Goal: Task Accomplishment & Management: Manage account settings

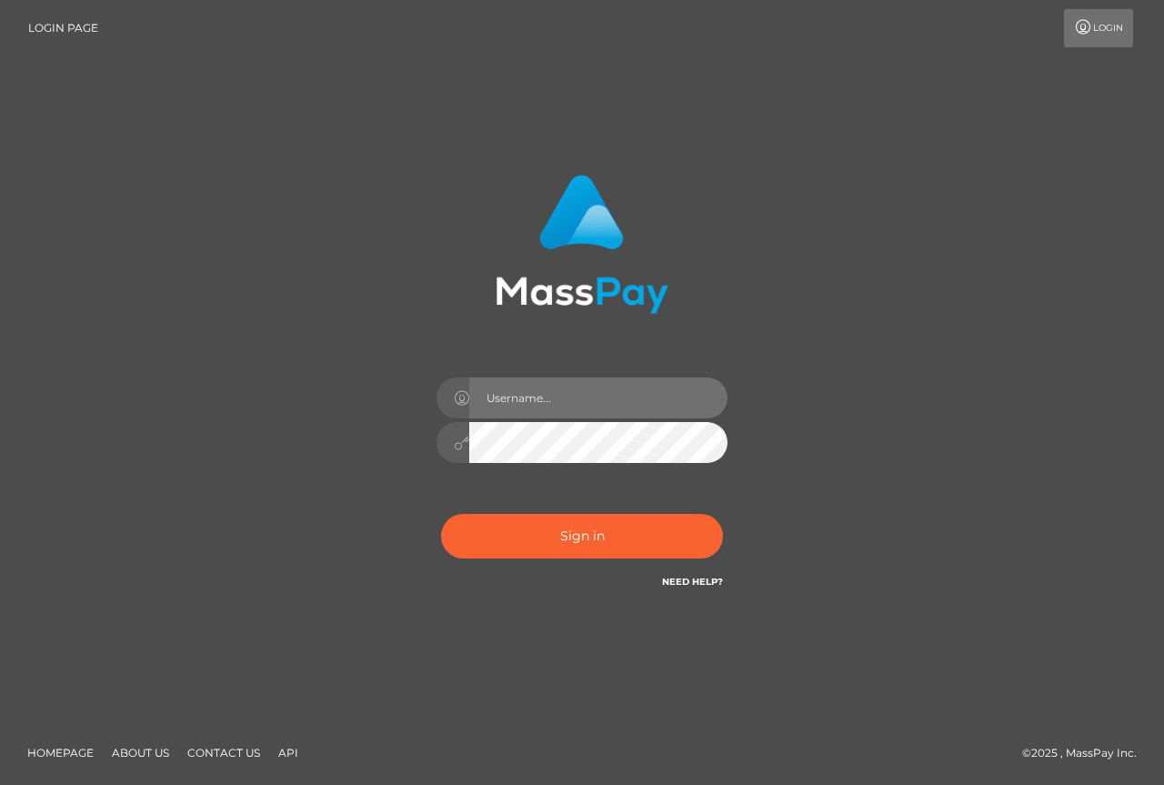
click at [572, 403] on input "text" at bounding box center [598, 398] width 258 height 41
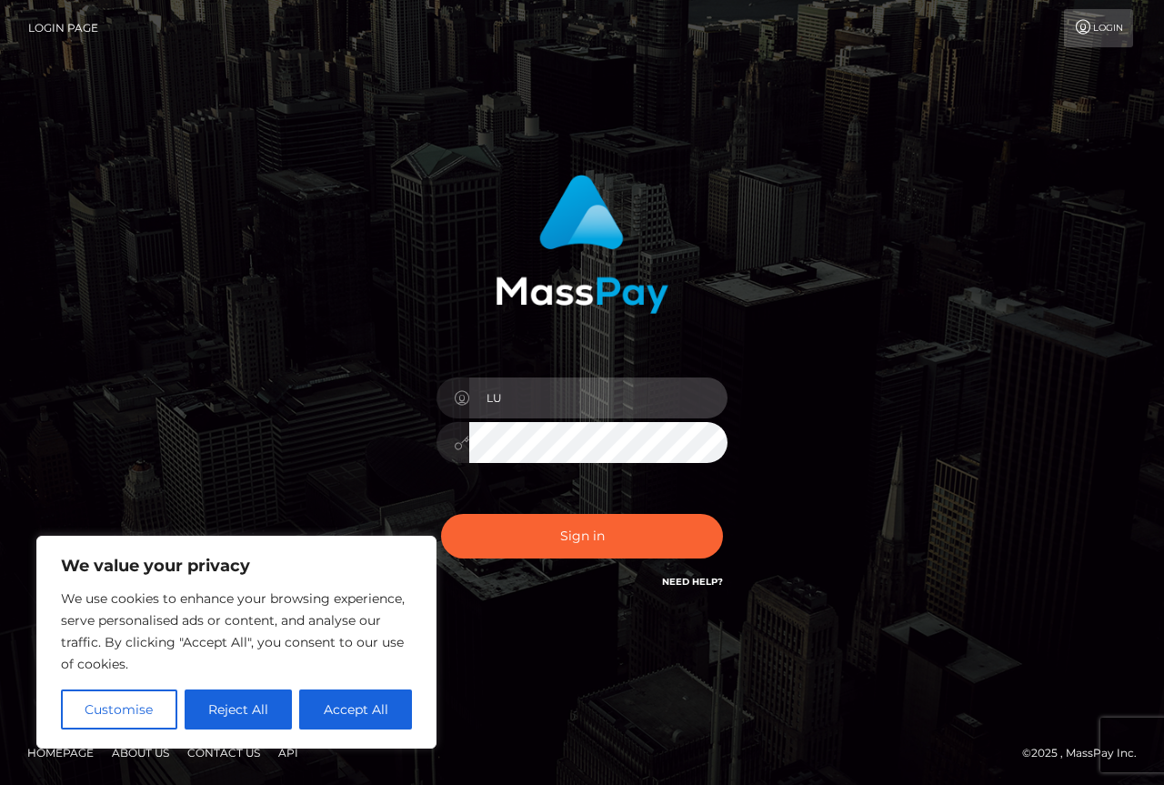
type input "L"
type input "[EMAIL_ADDRESS][DOMAIN_NAME]"
click at [441, 514] on button "Sign in" at bounding box center [582, 536] width 282 height 45
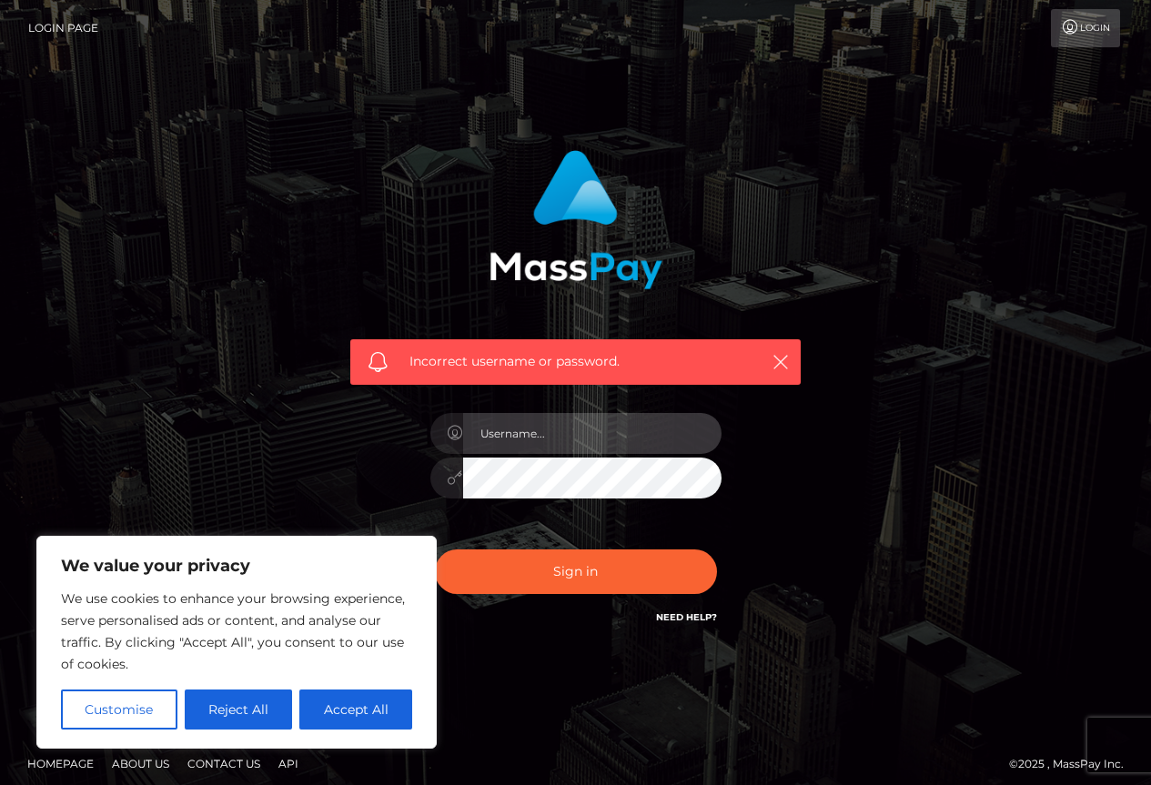
click at [560, 448] on input "text" at bounding box center [592, 433] width 258 height 41
type input "[EMAIL_ADDRESS][DOMAIN_NAME]"
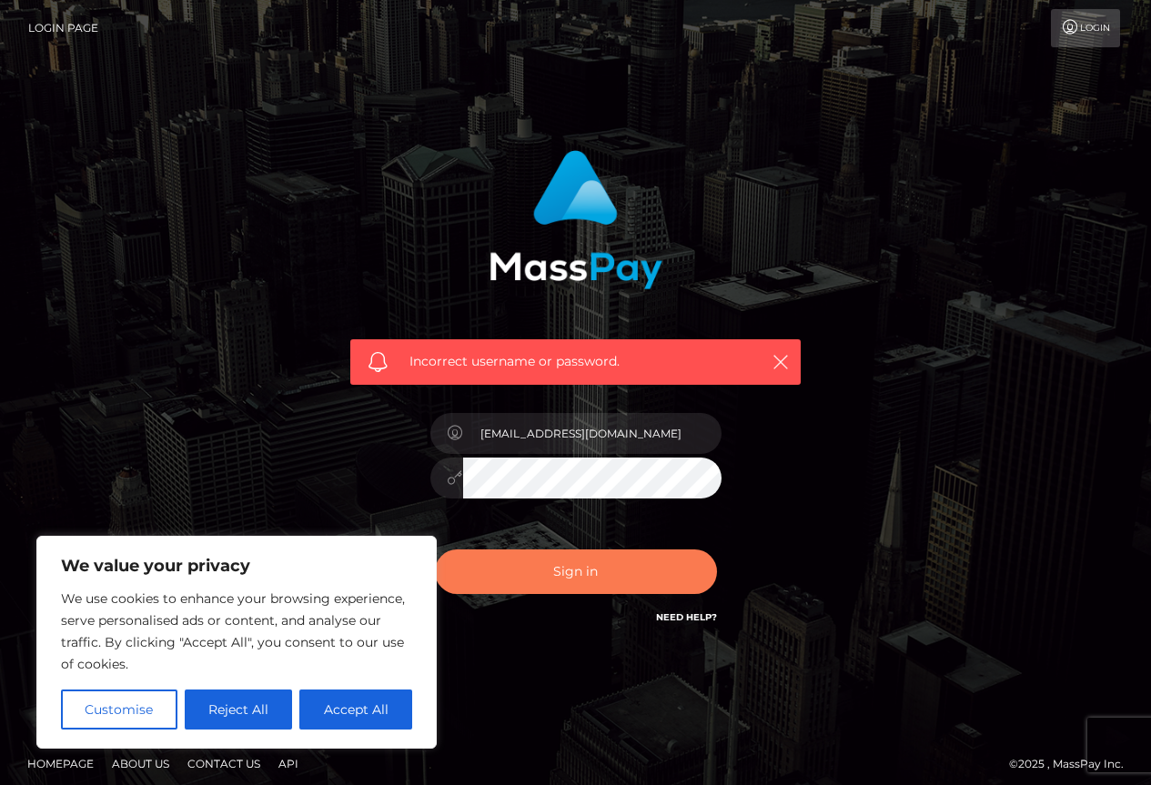
click at [571, 566] on button "Sign in" at bounding box center [576, 571] width 282 height 45
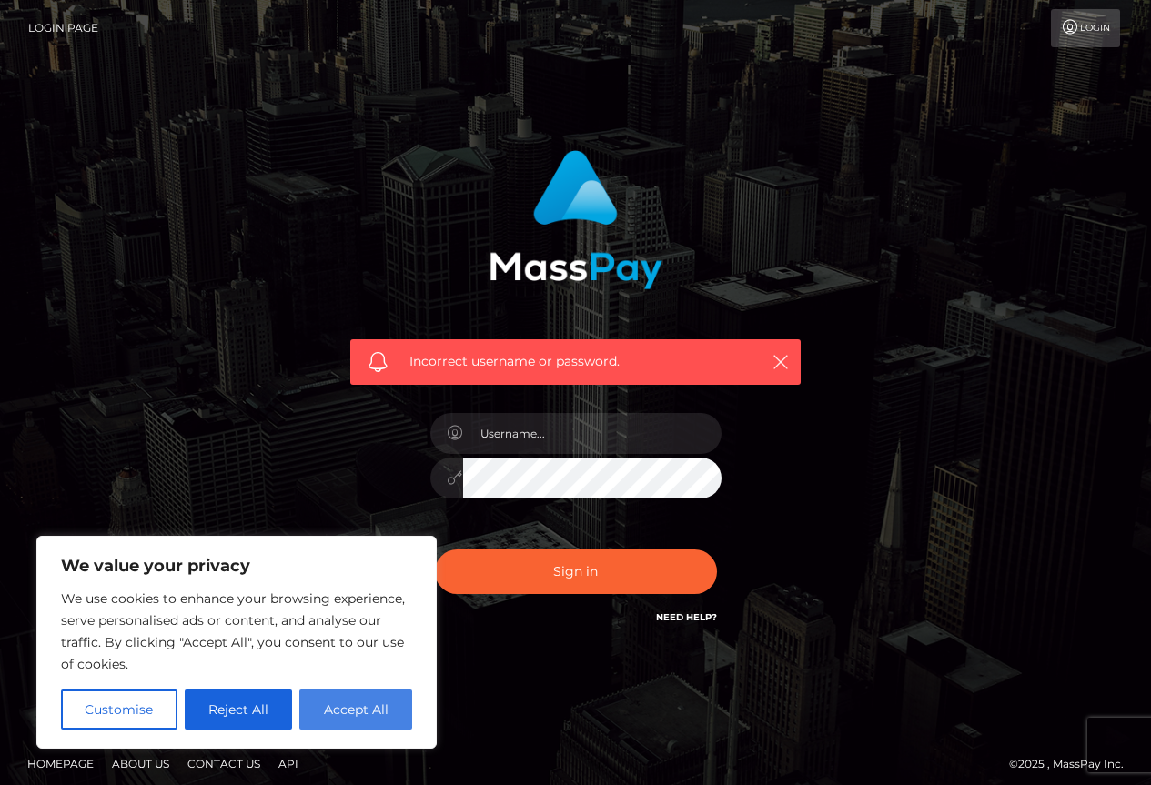
click at [336, 705] on button "Accept All" at bounding box center [355, 710] width 113 height 40
checkbox input "true"
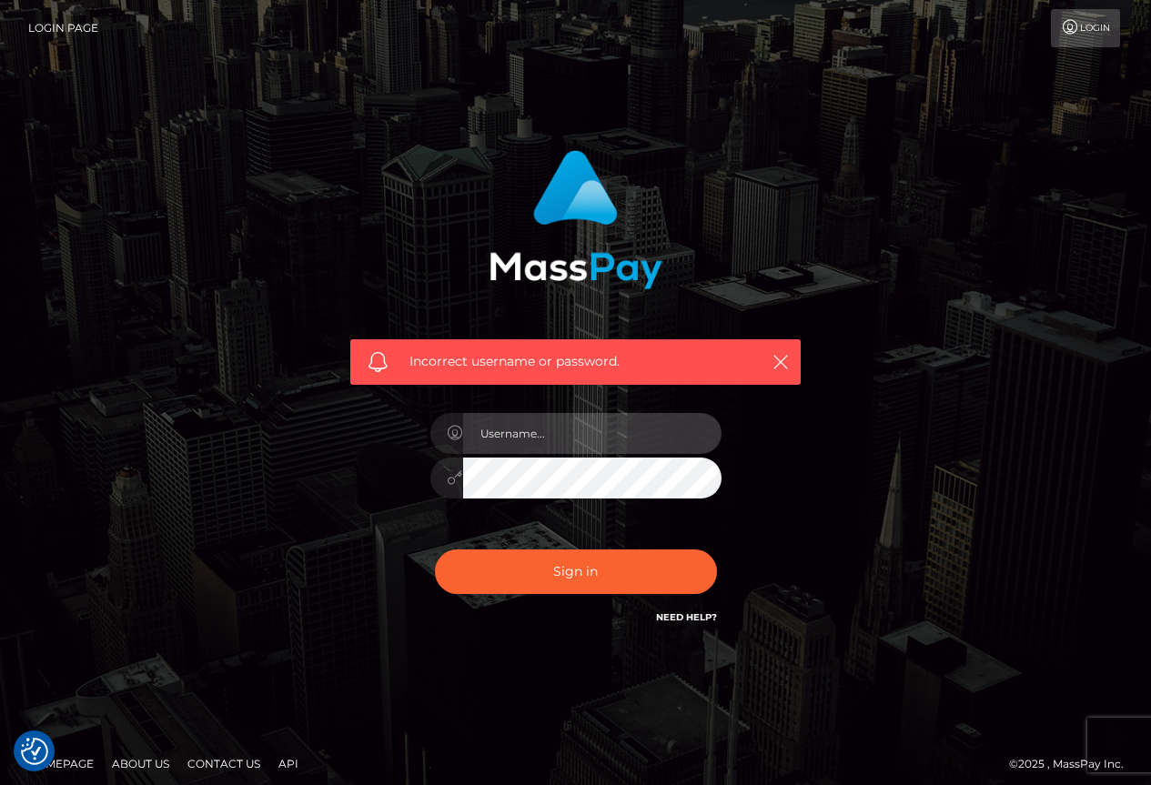
click at [530, 437] on input "text" at bounding box center [592, 433] width 258 height 41
type input "[EMAIL_ADDRESS][DOMAIN_NAME]"
click at [435, 549] on button "Sign in" at bounding box center [576, 571] width 282 height 45
click at [578, 402] on div at bounding box center [576, 468] width 318 height 139
click at [580, 436] on input "text" at bounding box center [592, 433] width 258 height 41
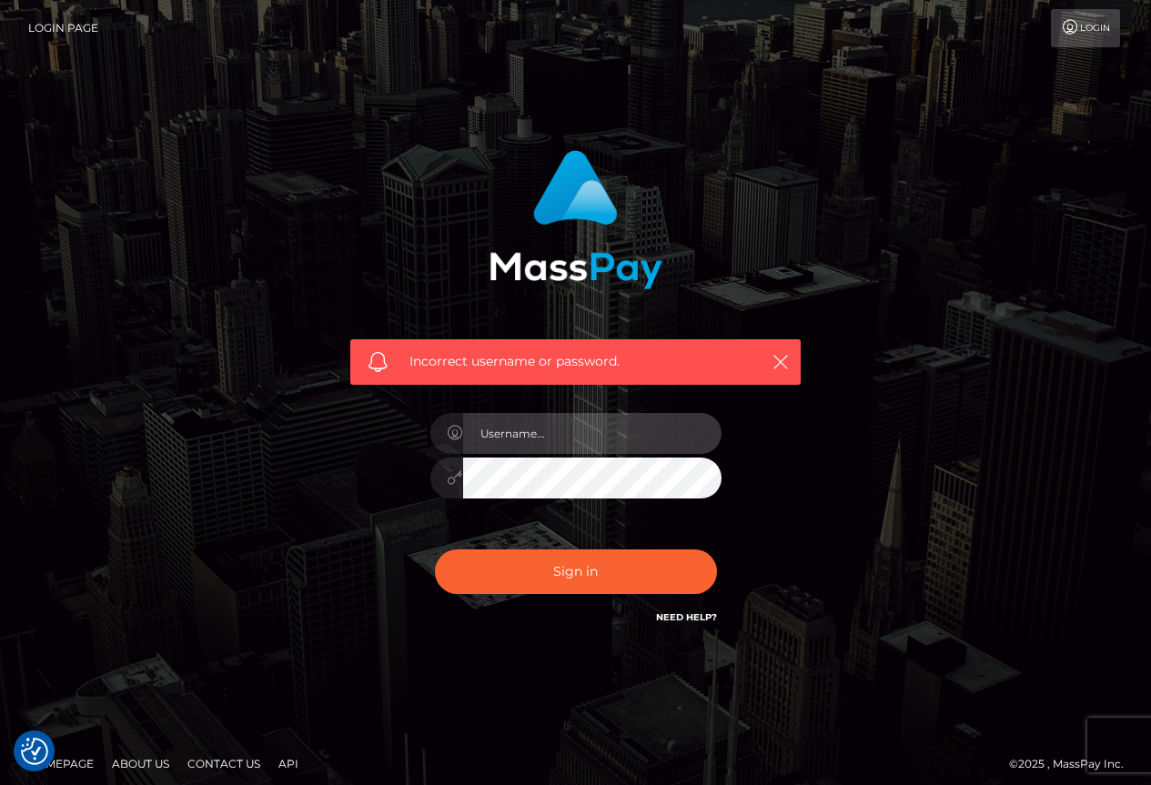
type input "[EMAIL_ADDRESS][DOMAIN_NAME]"
click at [435, 549] on button "Sign in" at bounding box center [576, 571] width 282 height 45
click at [822, 357] on div "Incorrect username or password." at bounding box center [575, 397] width 505 height 523
click at [798, 354] on div "Incorrect username or password." at bounding box center [575, 361] width 450 height 45
click at [786, 354] on button "button" at bounding box center [780, 361] width 23 height 23
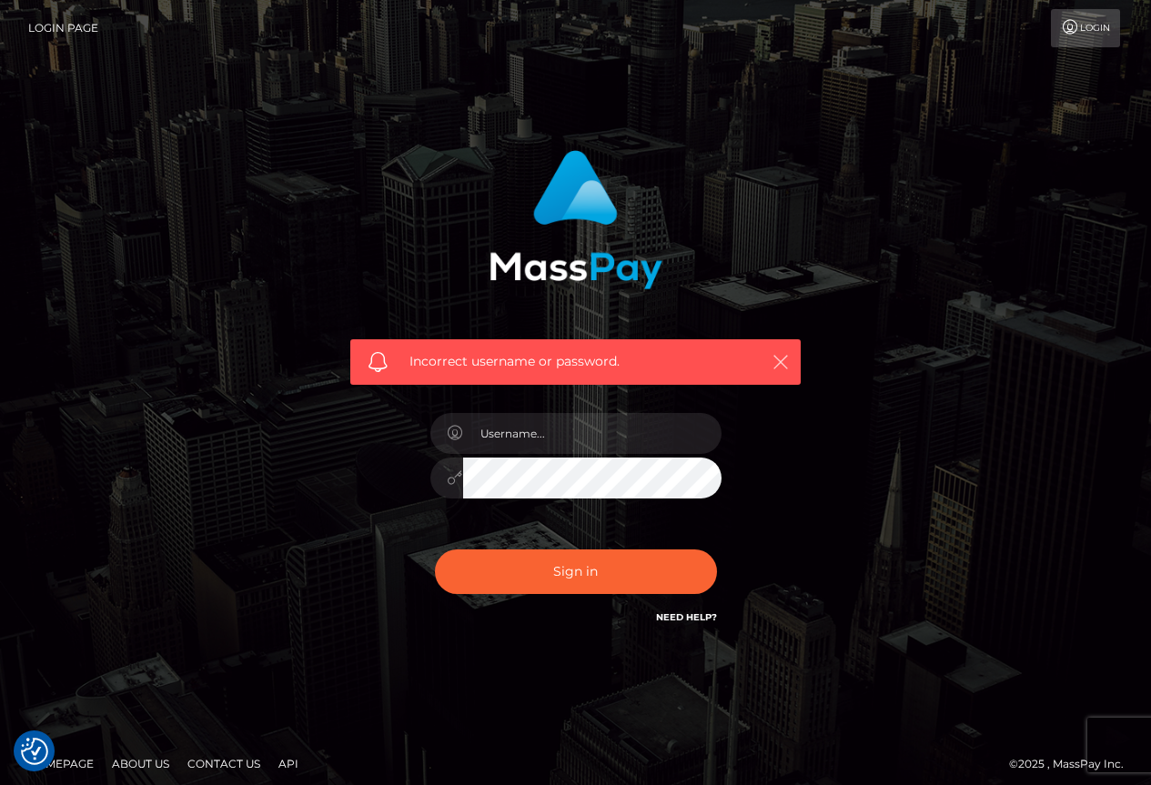
click at [784, 353] on icon "button" at bounding box center [780, 362] width 18 height 18
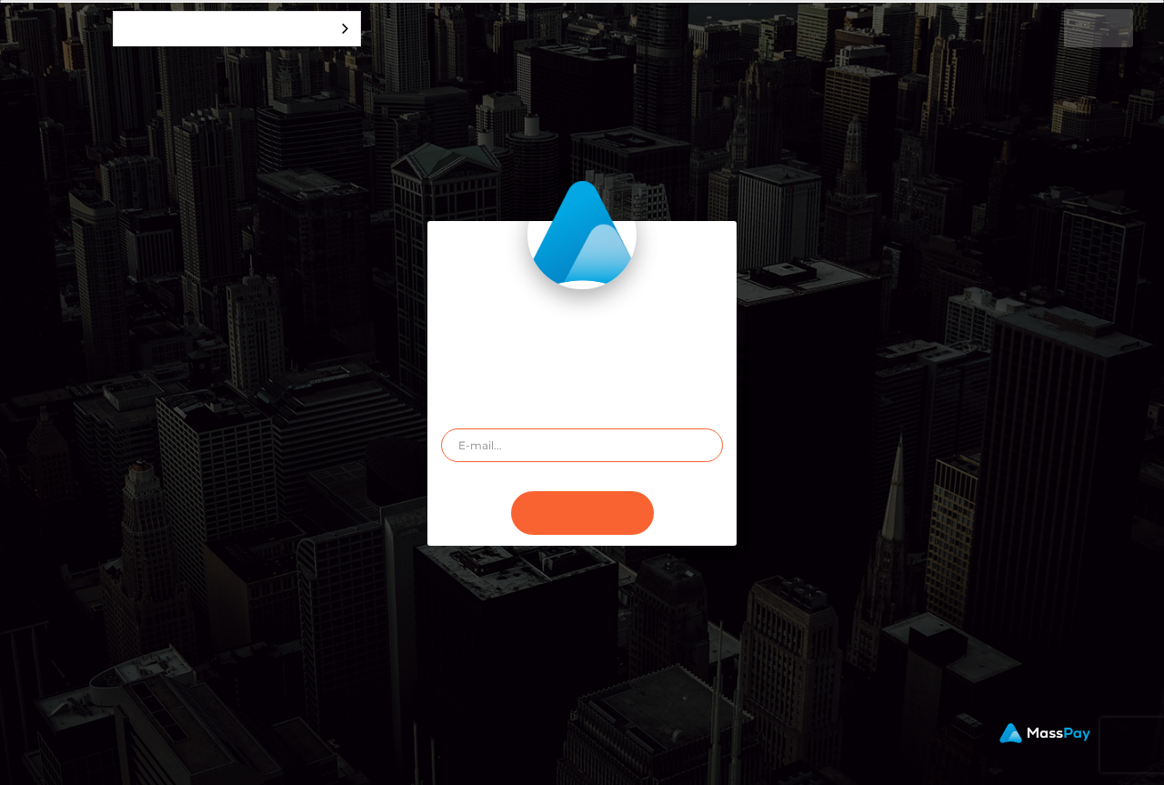
click at [537, 428] on input "text" at bounding box center [582, 445] width 282 height 34
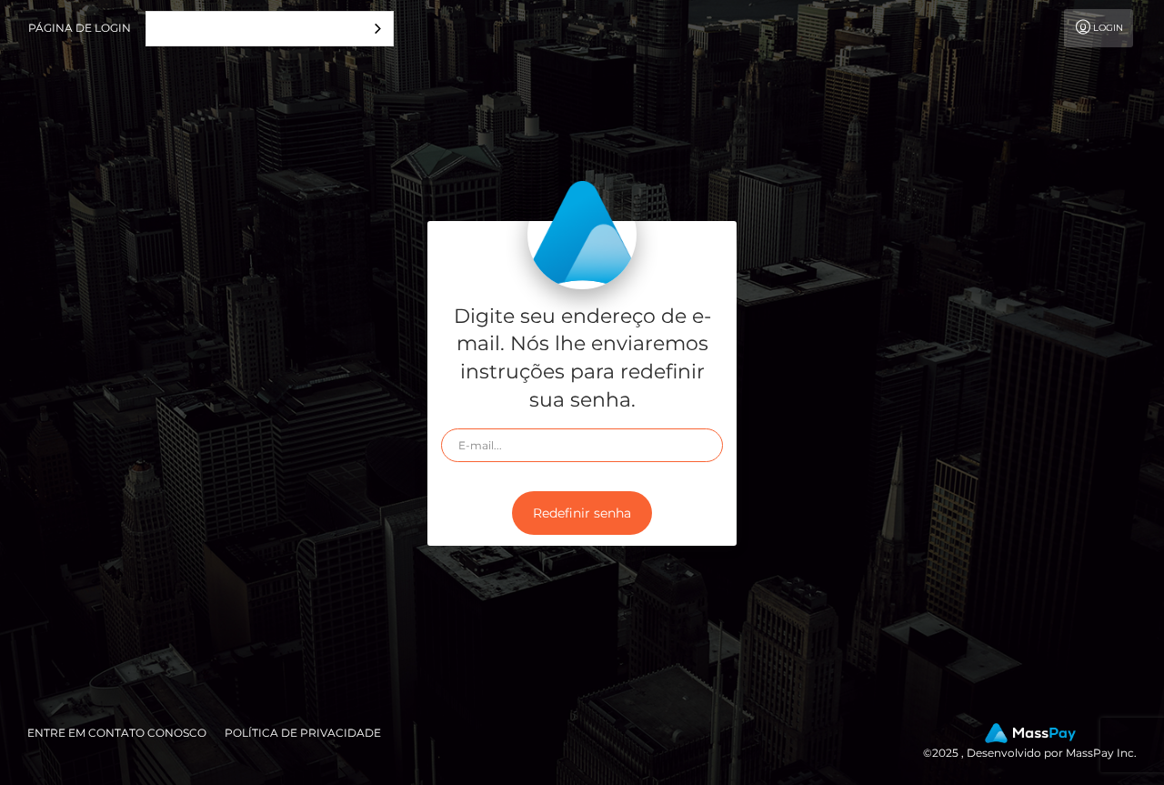
click at [553, 451] on input "text" at bounding box center [582, 445] width 282 height 34
type input "lustduovip@gmail.com"
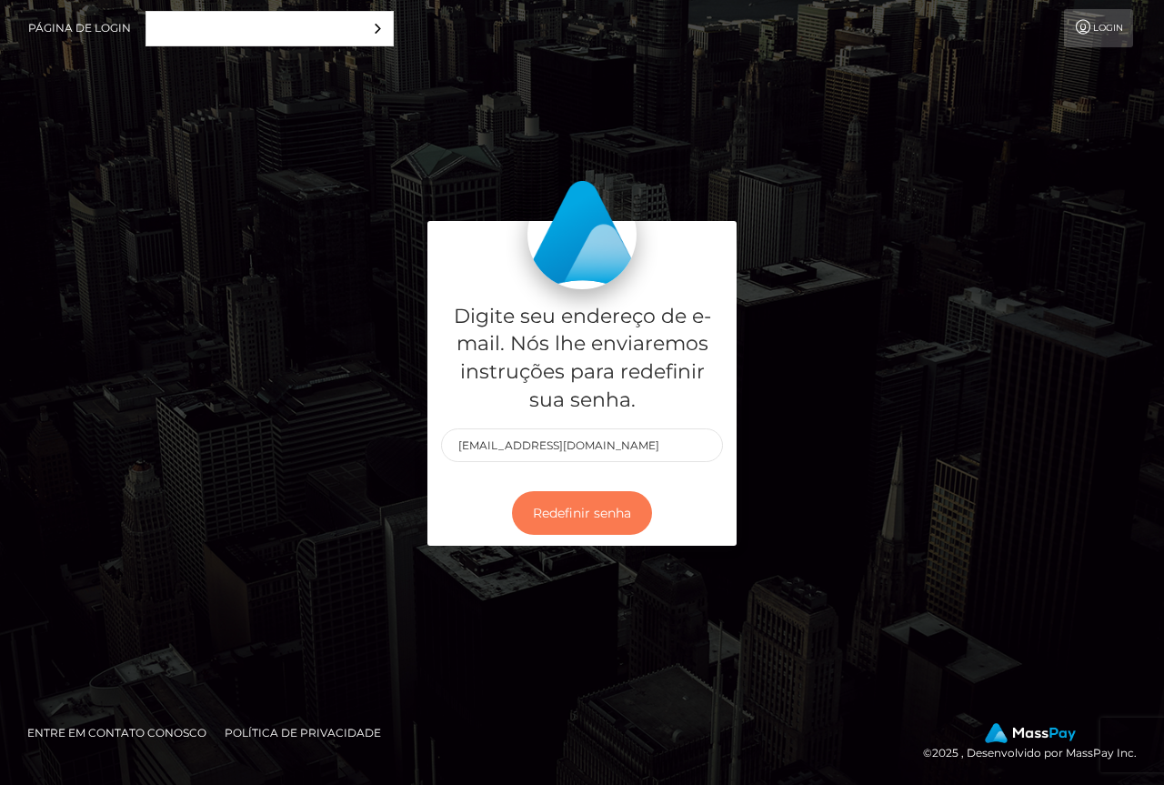
click at [614, 517] on button "Redefinir senha" at bounding box center [582, 513] width 140 height 45
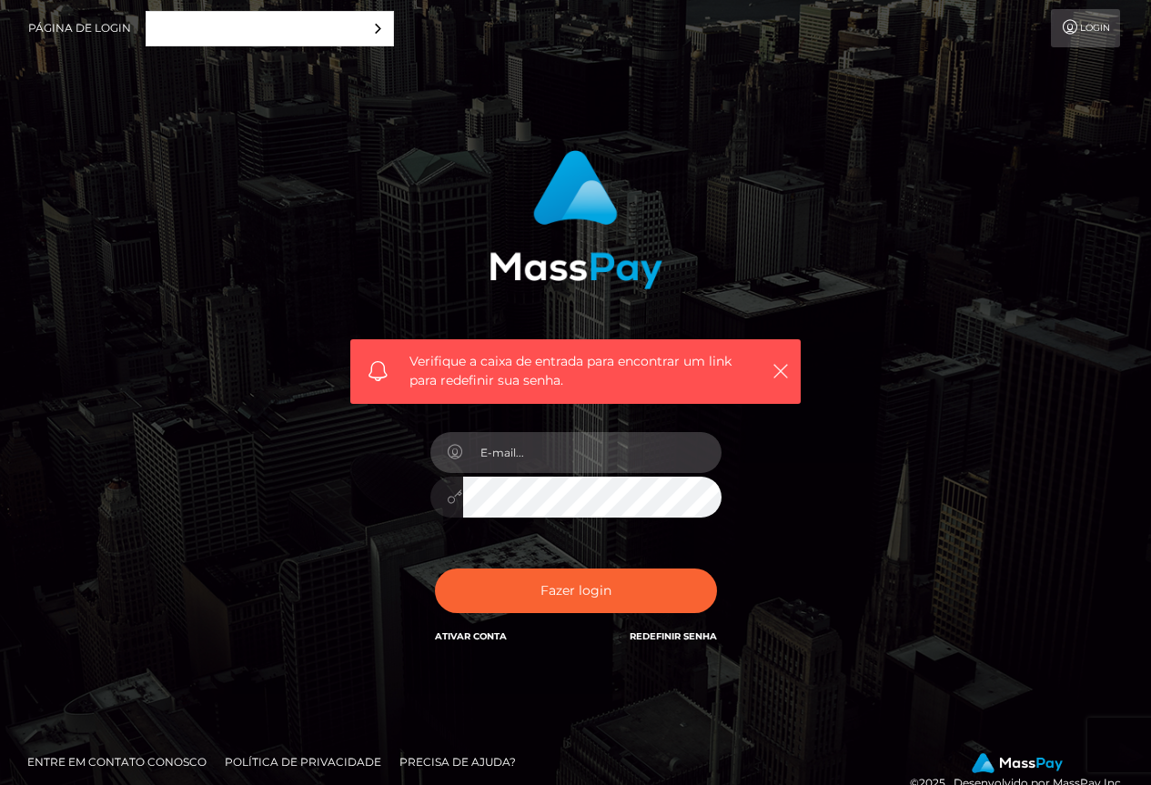
click at [597, 466] on input "email" at bounding box center [592, 452] width 258 height 41
type input "[EMAIL_ADDRESS][DOMAIN_NAME]"
click at [611, 566] on div "Fazer login Ativar Conta Redefinir senha" at bounding box center [576, 598] width 318 height 81
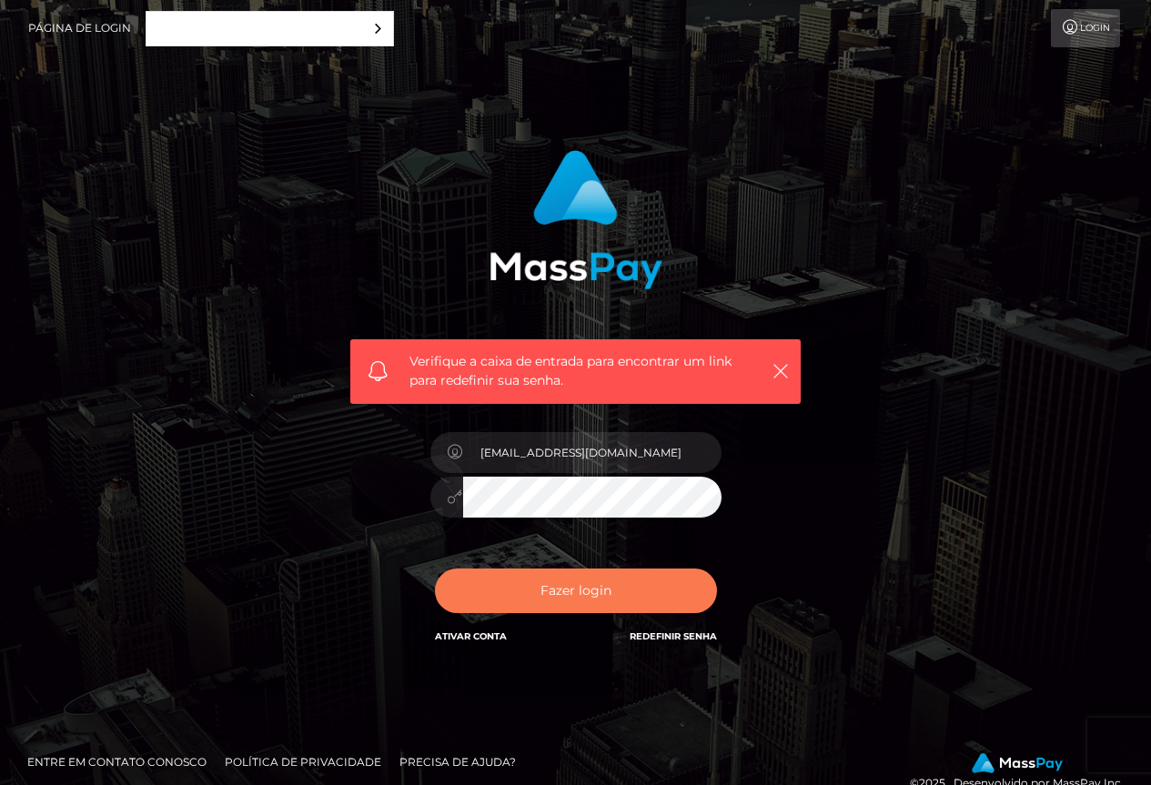
click at [612, 577] on button "Fazer login" at bounding box center [576, 591] width 282 height 45
